Goal: Information Seeking & Learning: Check status

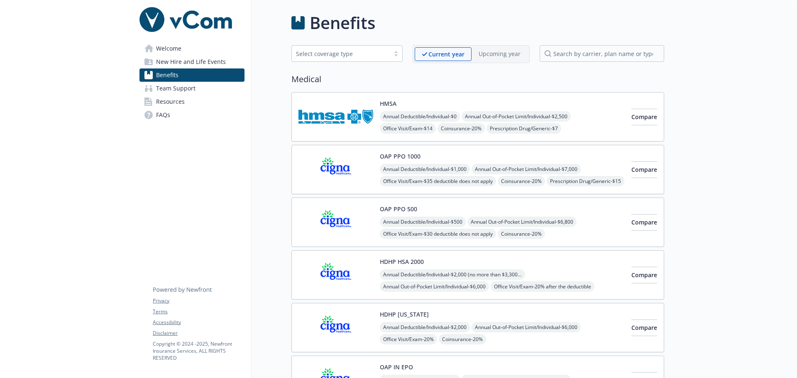
scroll to position [748, 0]
